Goal: Task Accomplishment & Management: Manage account settings

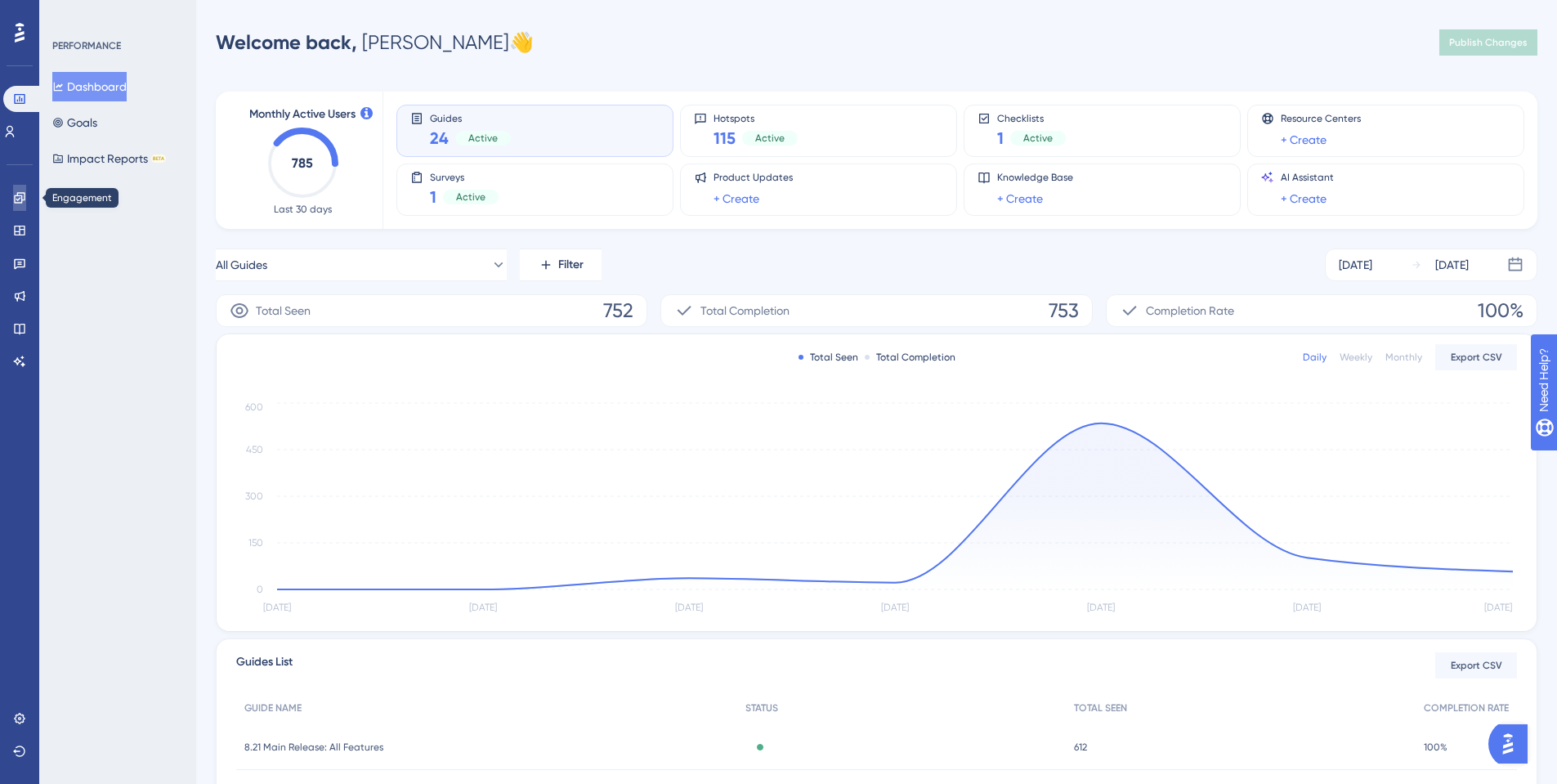
click at [21, 198] on icon at bounding box center [19, 197] width 11 height 11
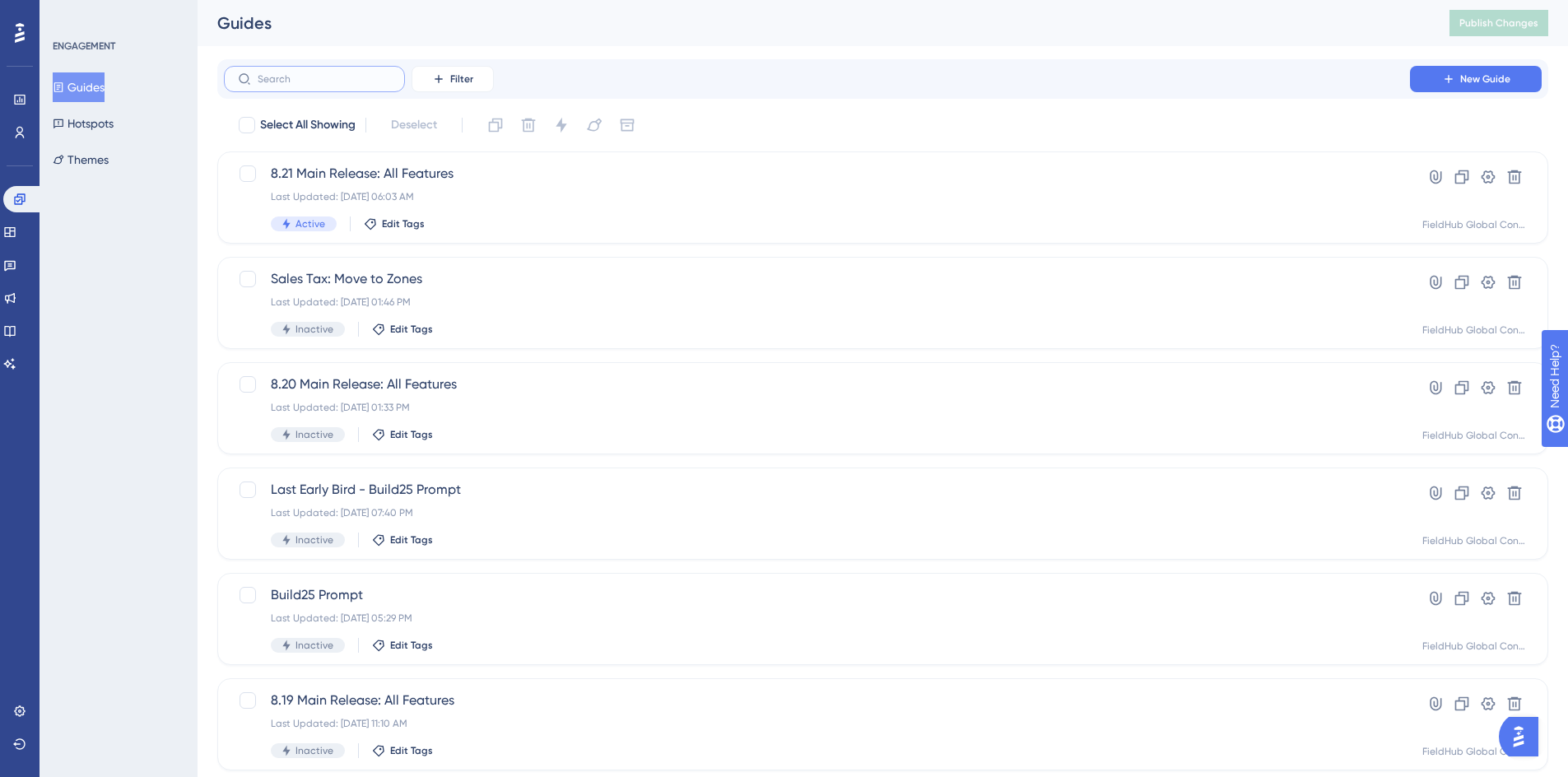
click at [346, 77] on input "text" at bounding box center [325, 79] width 134 height 11
type input "mait"
checkbox input "true"
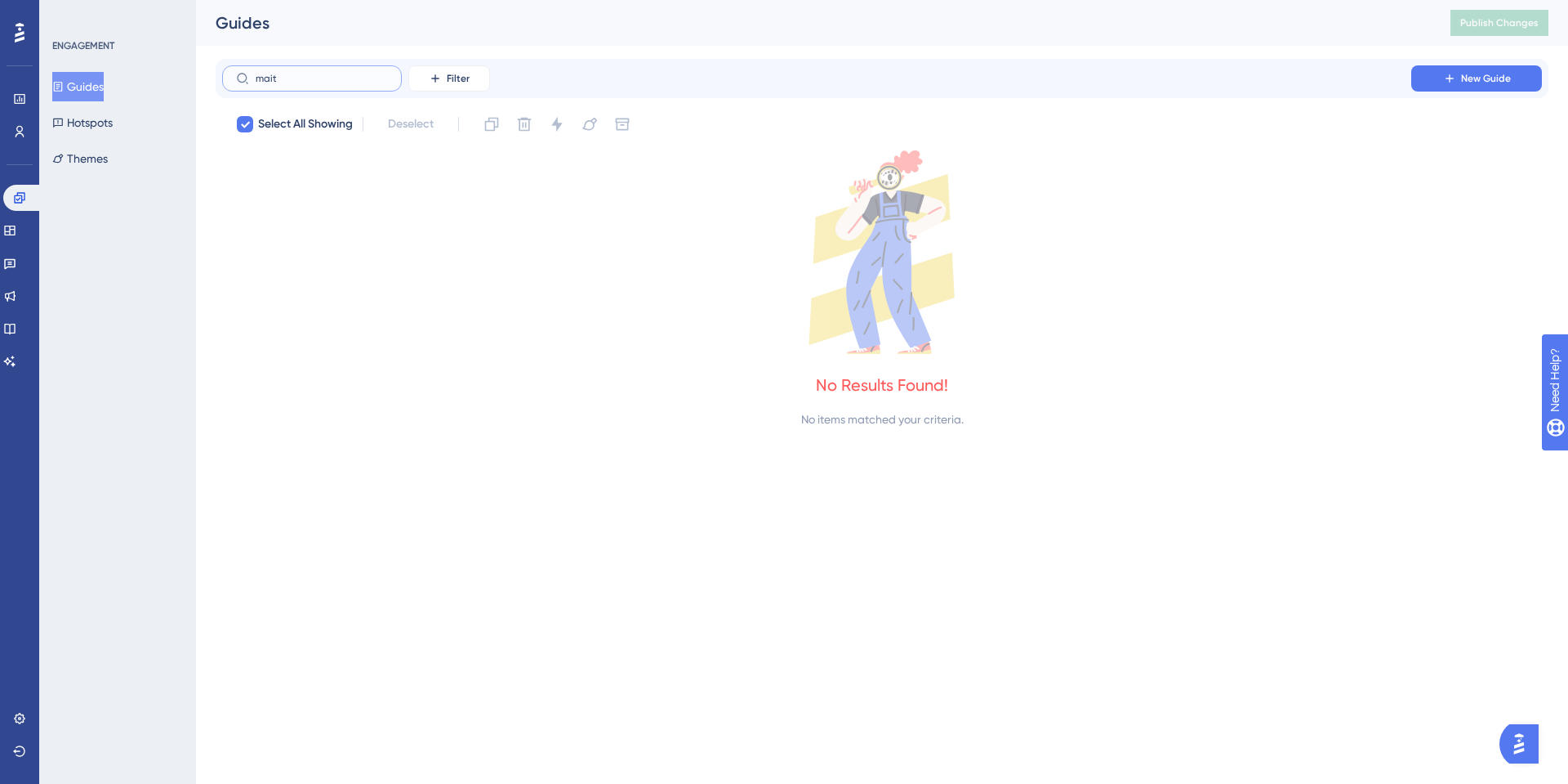
type input "mai"
checkbox input "false"
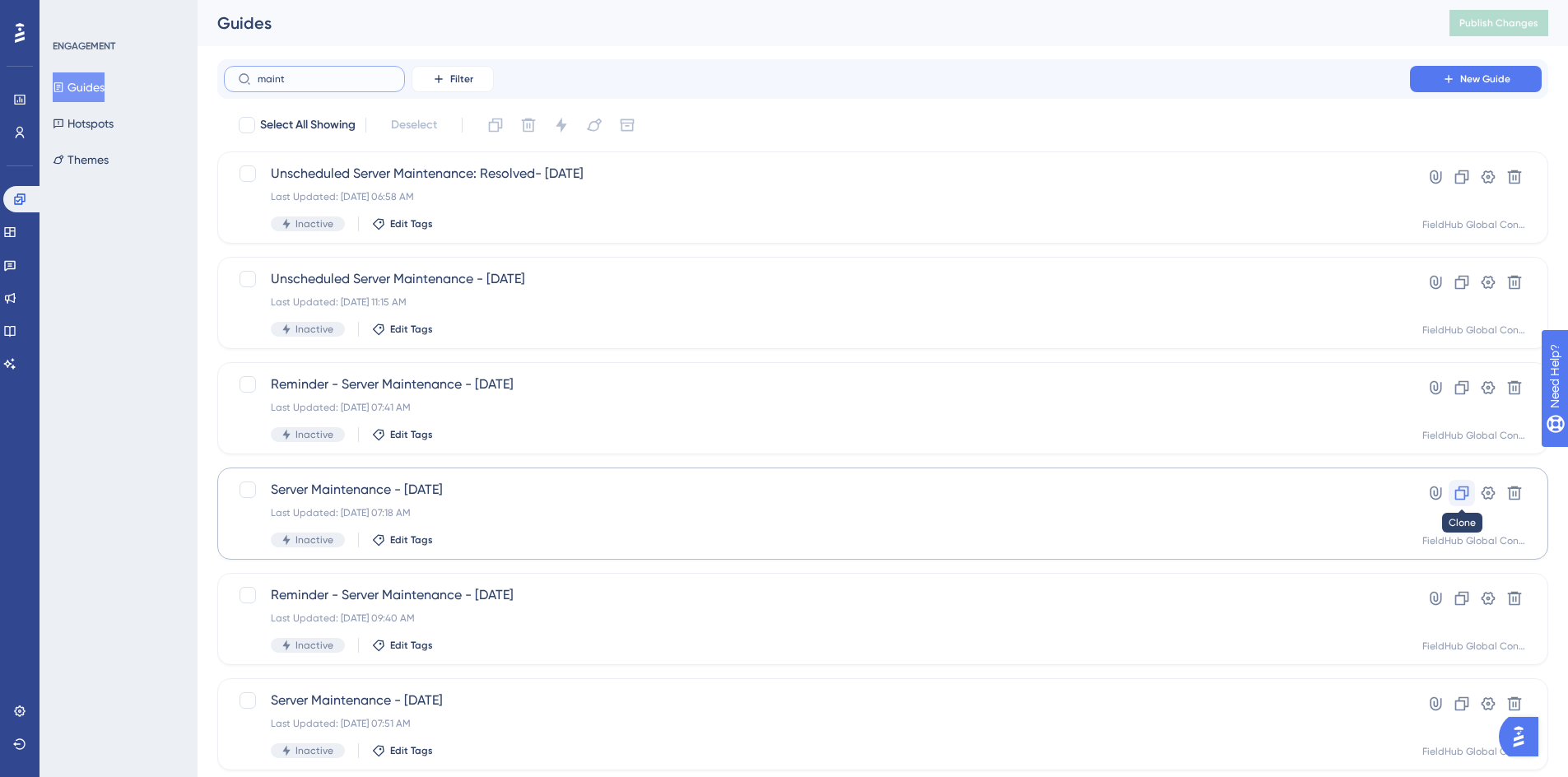
type input "maint"
click at [1462, 493] on icon at bounding box center [1462, 494] width 17 height 17
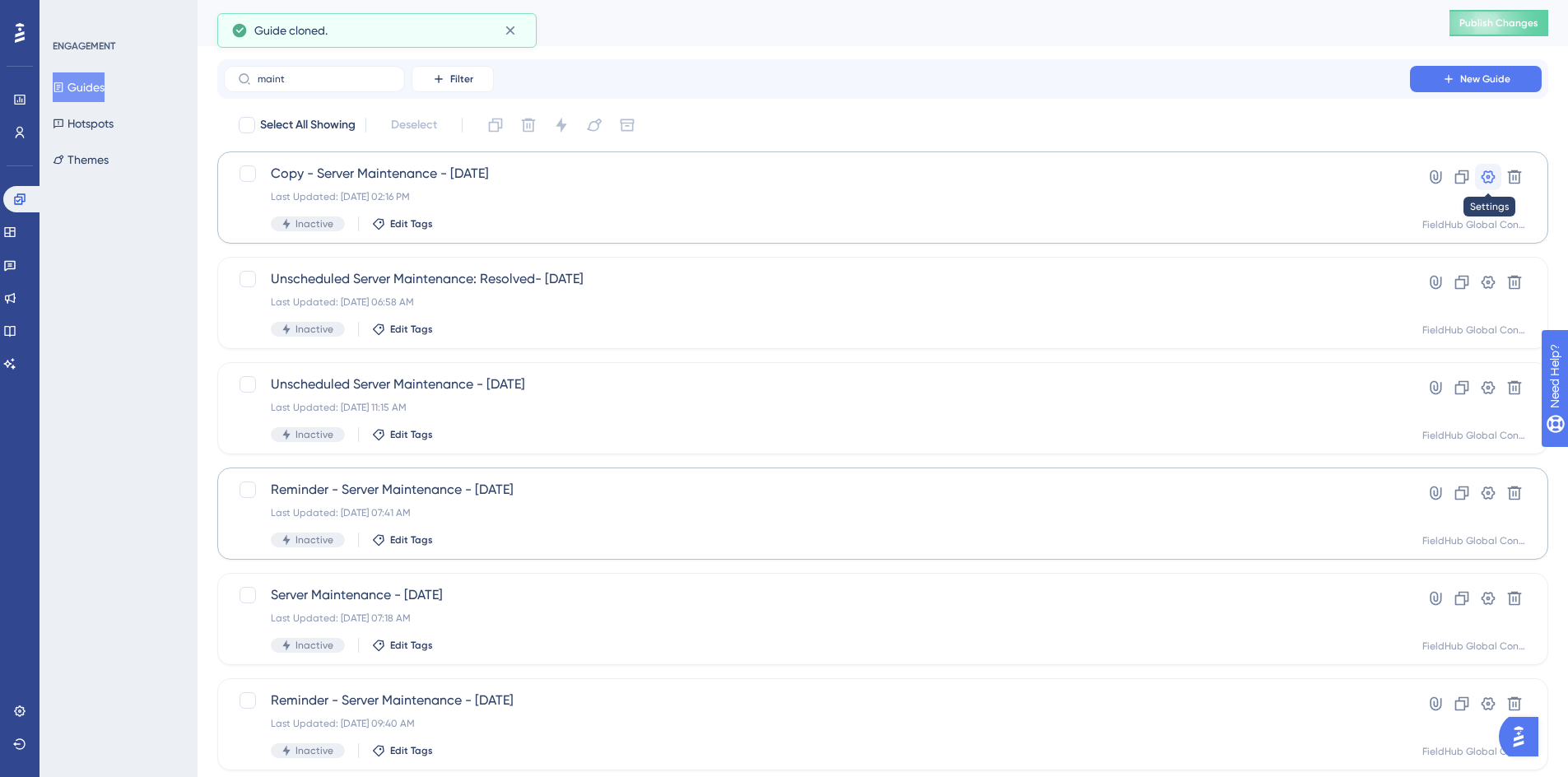
click at [1484, 176] on icon at bounding box center [1488, 177] width 17 height 17
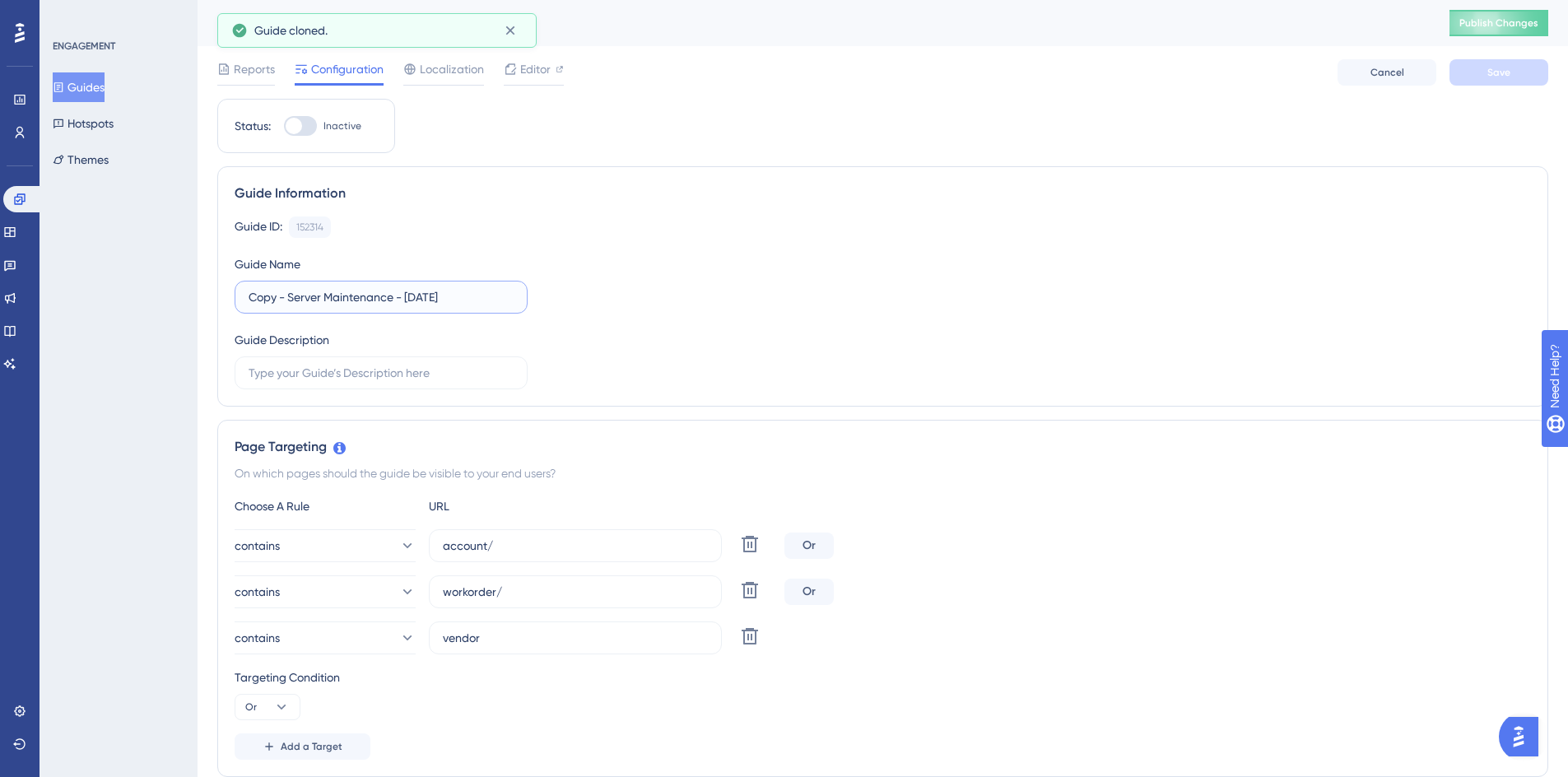
click at [284, 296] on input "Copy - Server Maintenance - May 2025" at bounding box center [381, 297] width 265 height 19
drag, startPoint x: 289, startPoint y: 295, endPoint x: 169, endPoint y: 289, distance: 120.1
click at [377, 296] on input "Server Maintenance - May 2025" at bounding box center [381, 297] width 265 height 19
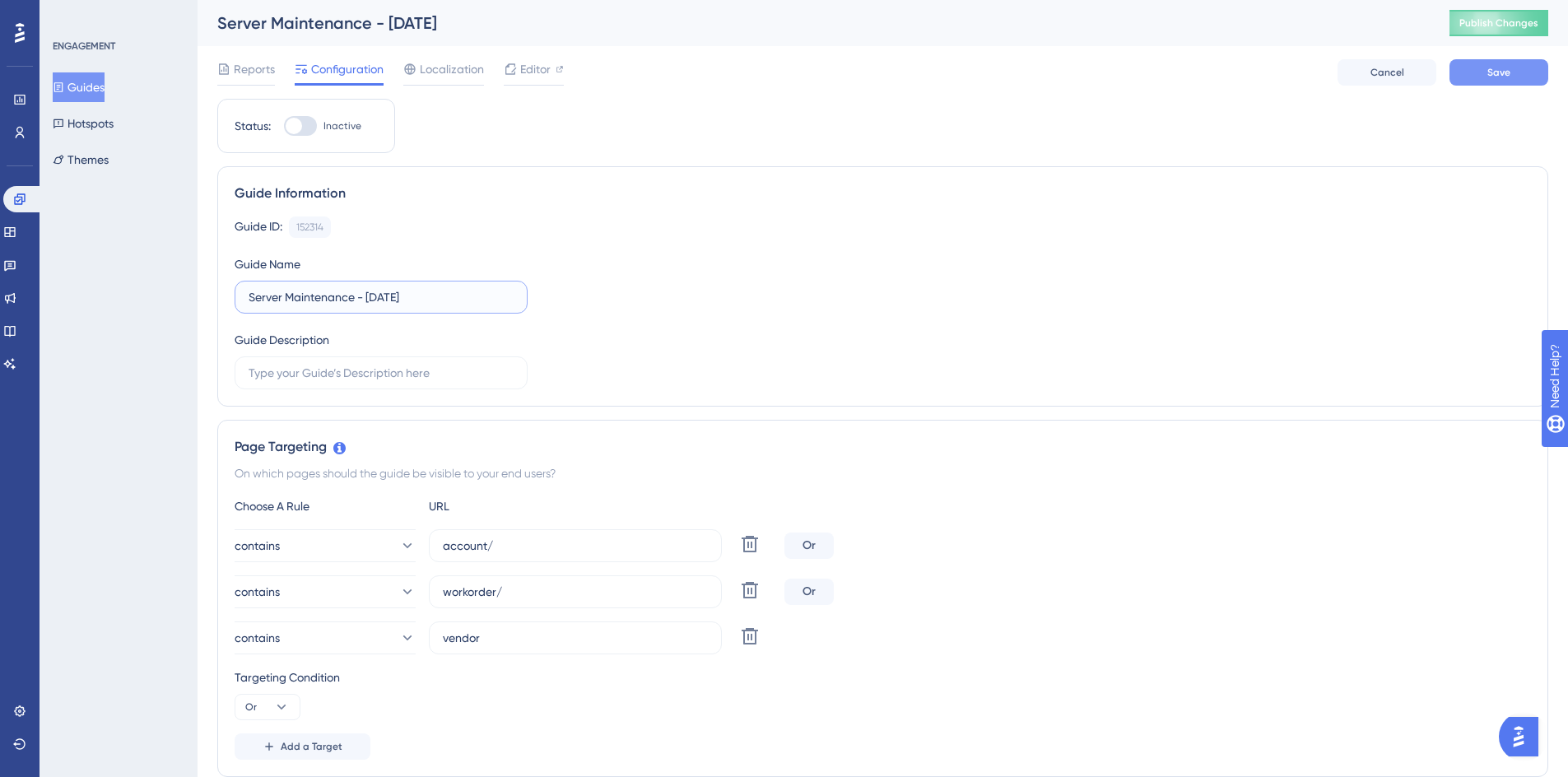
type input "Server Maintenance - [DATE]"
click at [1475, 71] on button "Save" at bounding box center [1498, 72] width 98 height 26
click at [526, 56] on div "Reports Configuration Localization Editor Cancel Save" at bounding box center [882, 72] width 1331 height 53
click at [530, 66] on span "Editor" at bounding box center [535, 69] width 31 height 19
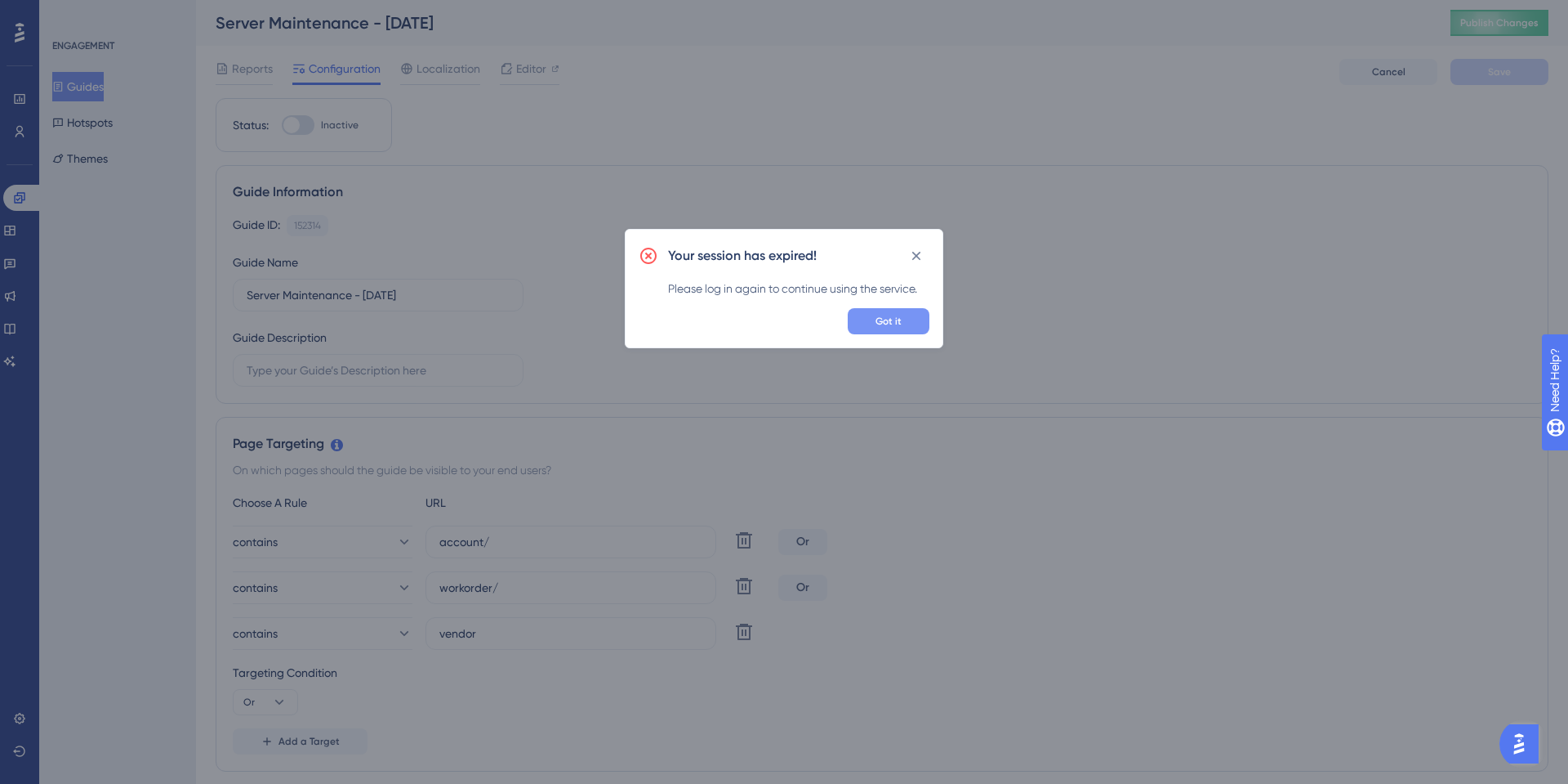
click at [898, 317] on span "Got it" at bounding box center [889, 322] width 26 height 13
